Goal: Navigation & Orientation: Find specific page/section

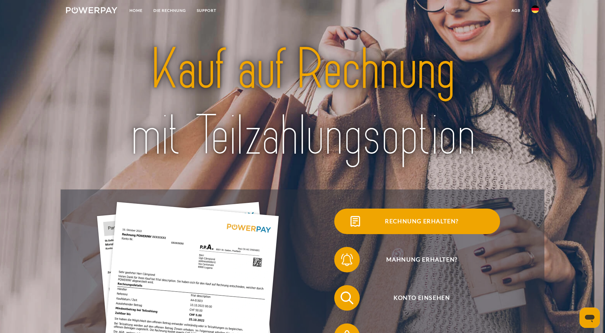
click at [344, 234] on span "Rechnung erhalten?" at bounding box center [422, 222] width 156 height 26
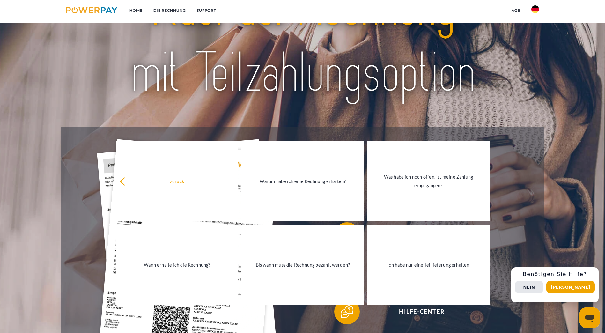
scroll to position [96, 0]
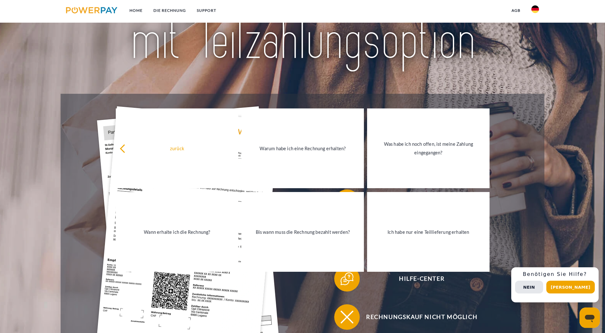
click at [437, 91] on div at bounding box center [303, 7] width 484 height 173
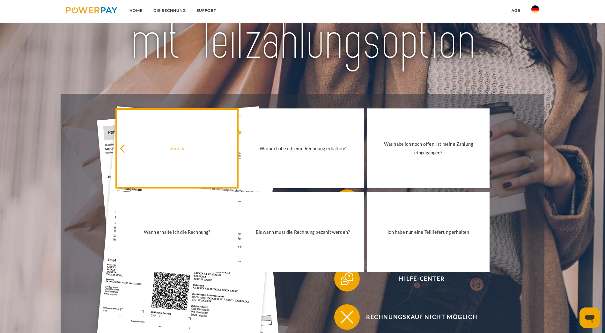
click at [122, 151] on icon at bounding box center [124, 149] width 9 height 9
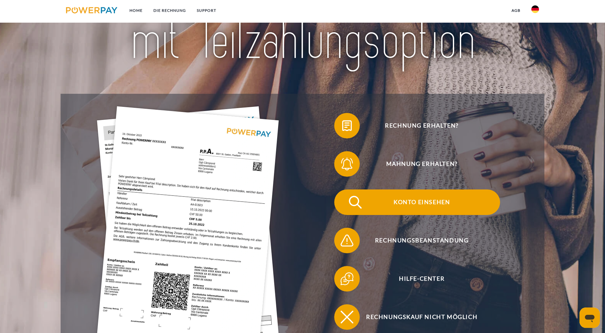
click at [344, 189] on span "Konto einsehen" at bounding box center [422, 202] width 156 height 26
